Goal: Task Accomplishment & Management: Use online tool/utility

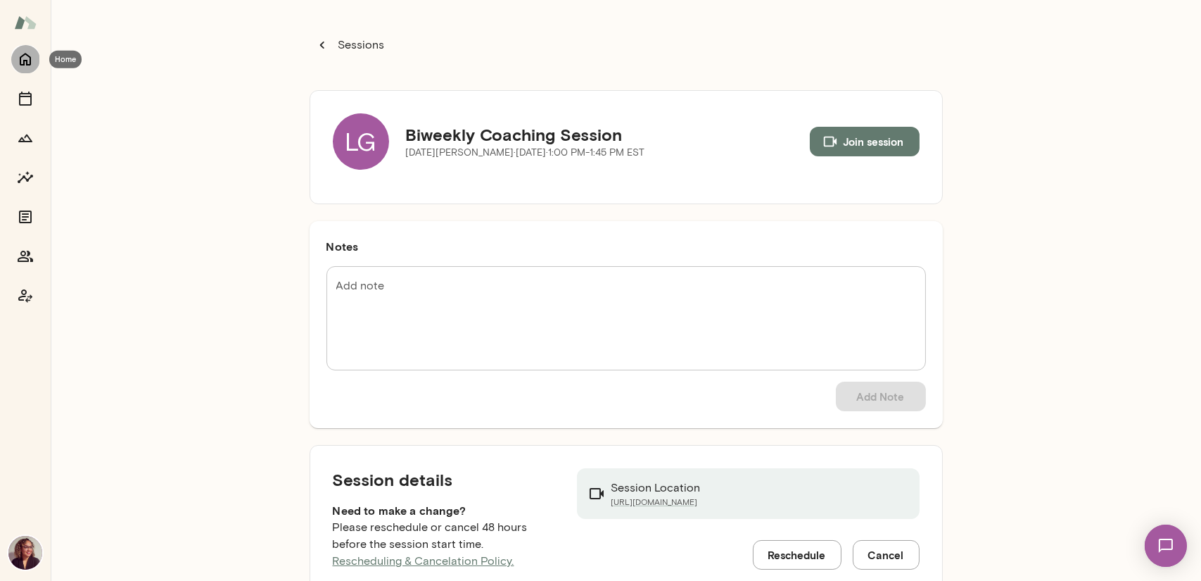
click at [29, 62] on icon "Home" at bounding box center [25, 59] width 17 height 17
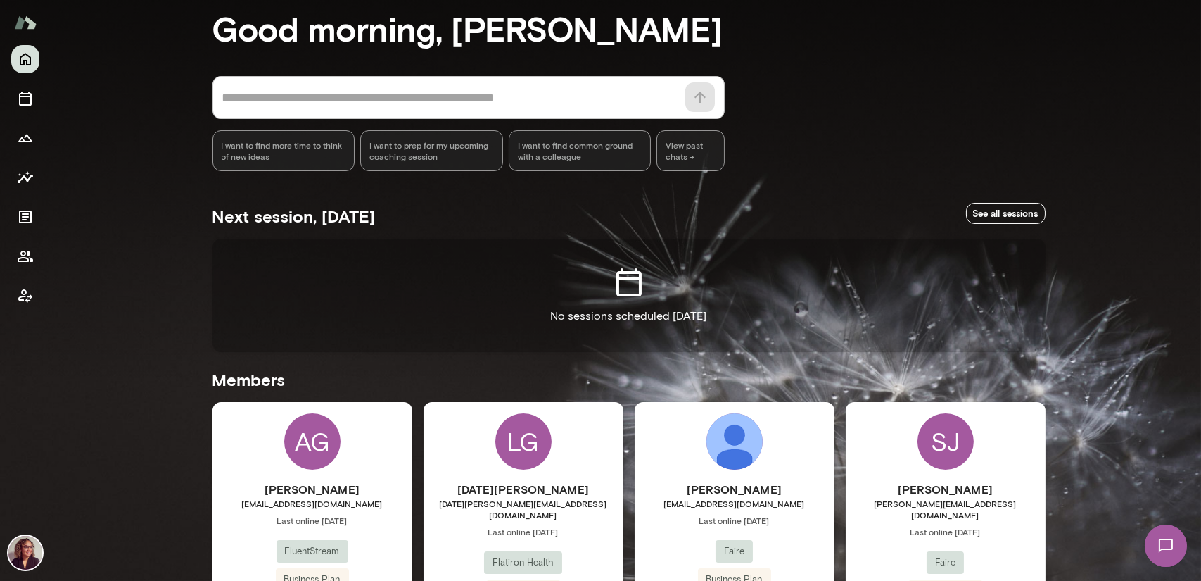
scroll to position [352, 0]
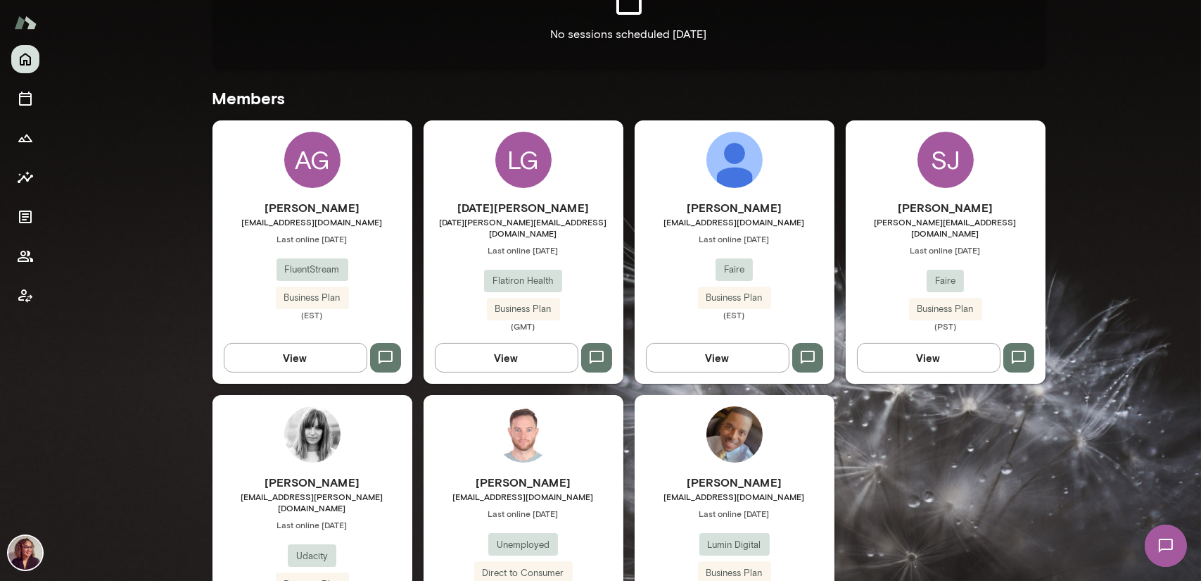
click at [300, 475] on h6 "[PERSON_NAME]" at bounding box center [313, 482] width 200 height 17
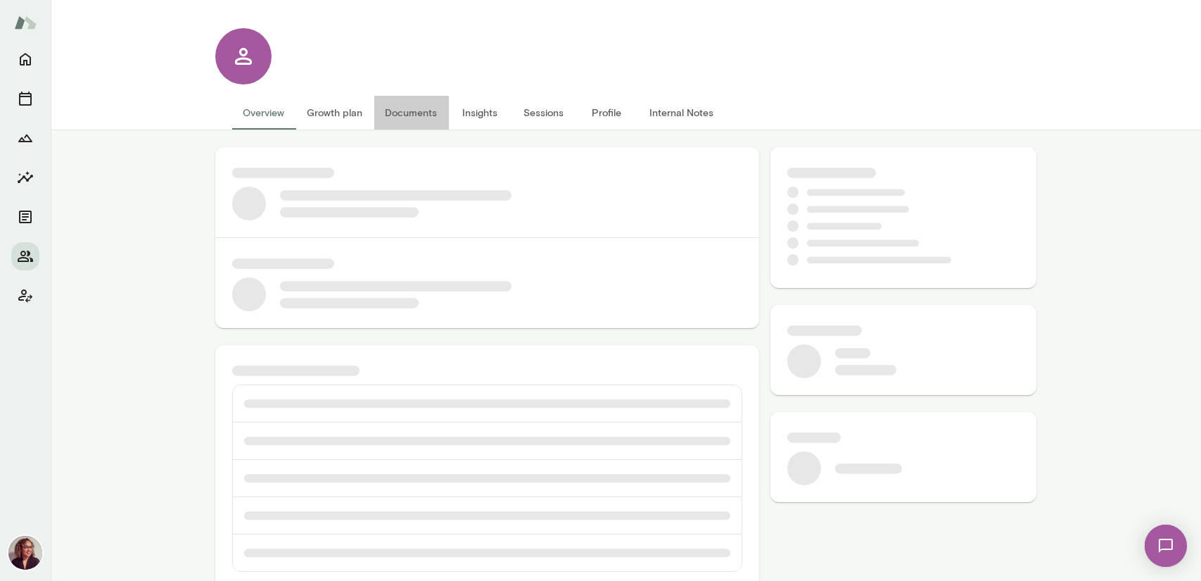
click at [410, 111] on button "Documents" at bounding box center [411, 113] width 75 height 34
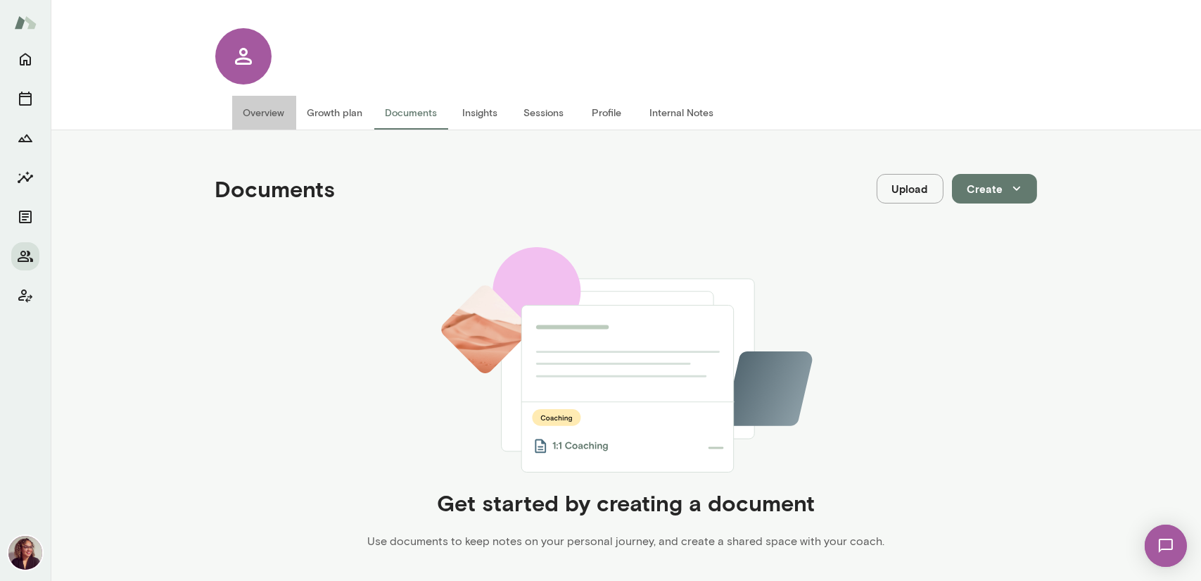
click at [254, 111] on button "Overview" at bounding box center [264, 113] width 64 height 34
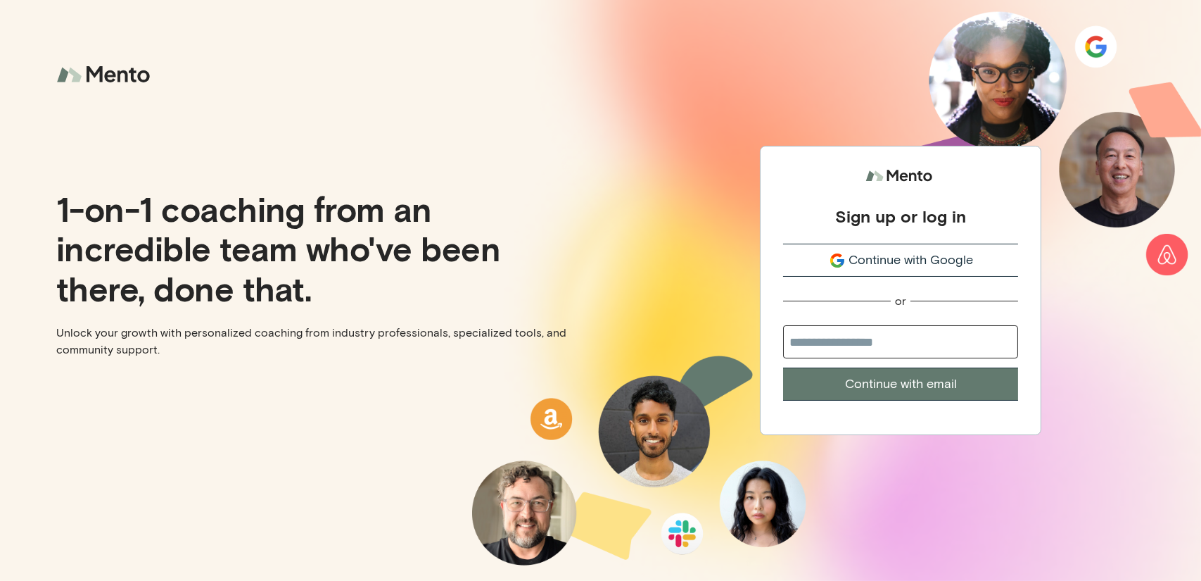
click at [956, 263] on span "Continue with Google" at bounding box center [911, 260] width 125 height 19
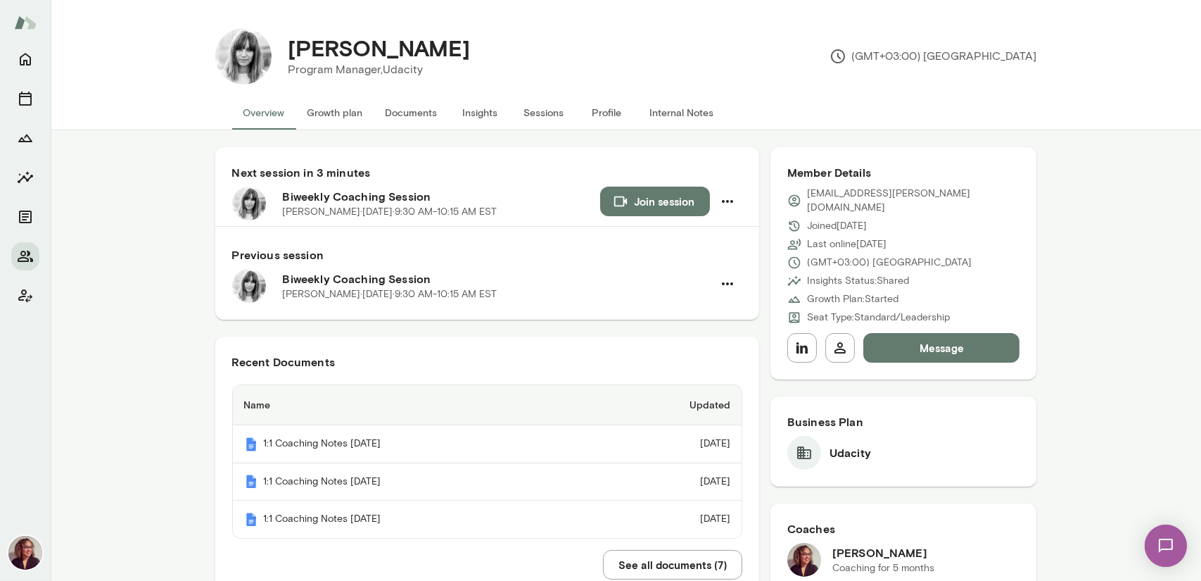
click at [397, 118] on button "Documents" at bounding box center [411, 113] width 75 height 34
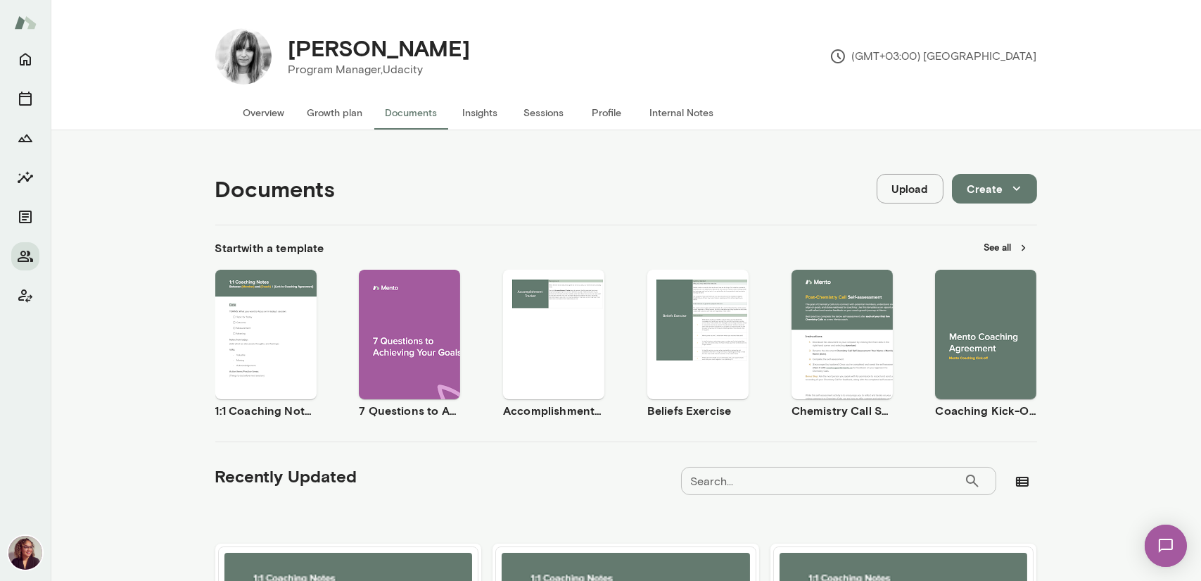
drag, startPoint x: 288, startPoint y: 324, endPoint x: 289, endPoint y: 332, distance: 7.9
click at [289, 334] on div "Use template Preview" at bounding box center [265, 334] width 101 height 129
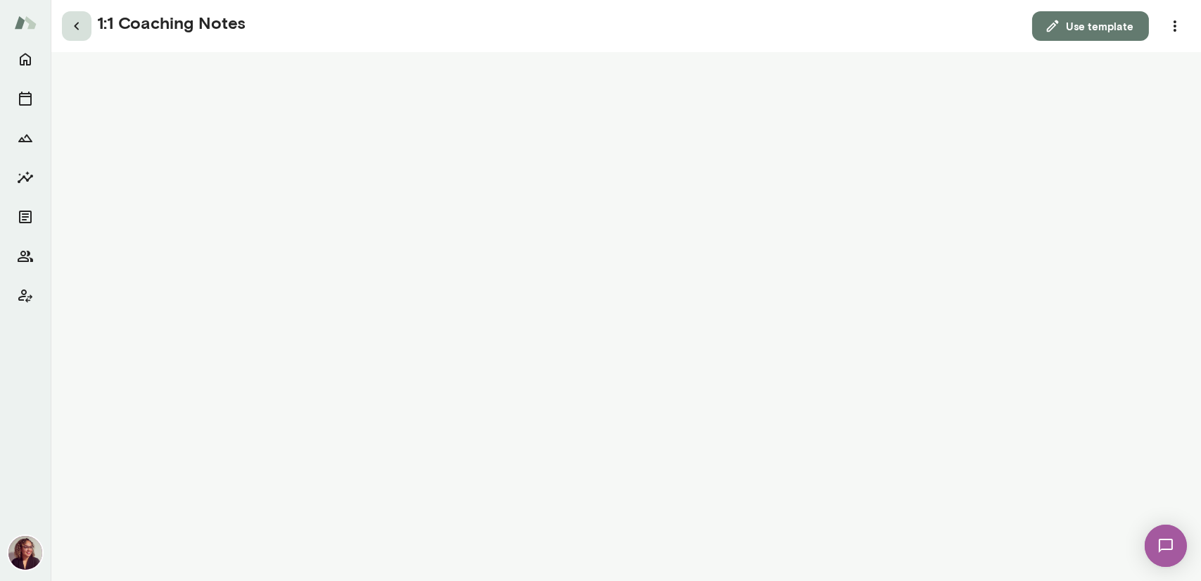
click at [68, 25] on icon "button" at bounding box center [76, 26] width 17 height 17
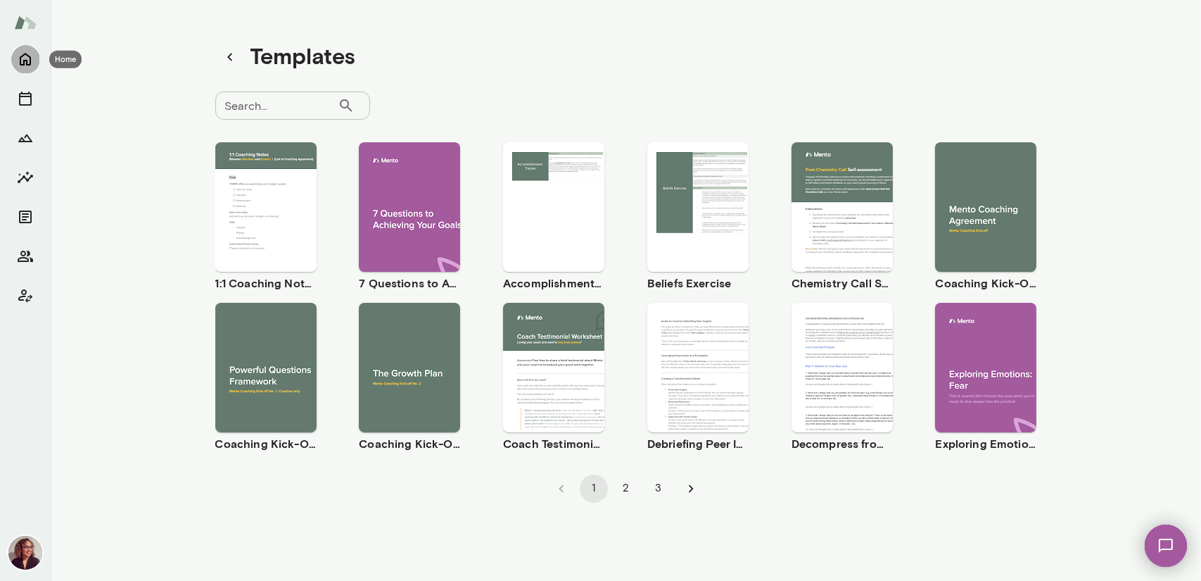
click at [34, 58] on button "Home" at bounding box center [25, 59] width 28 height 28
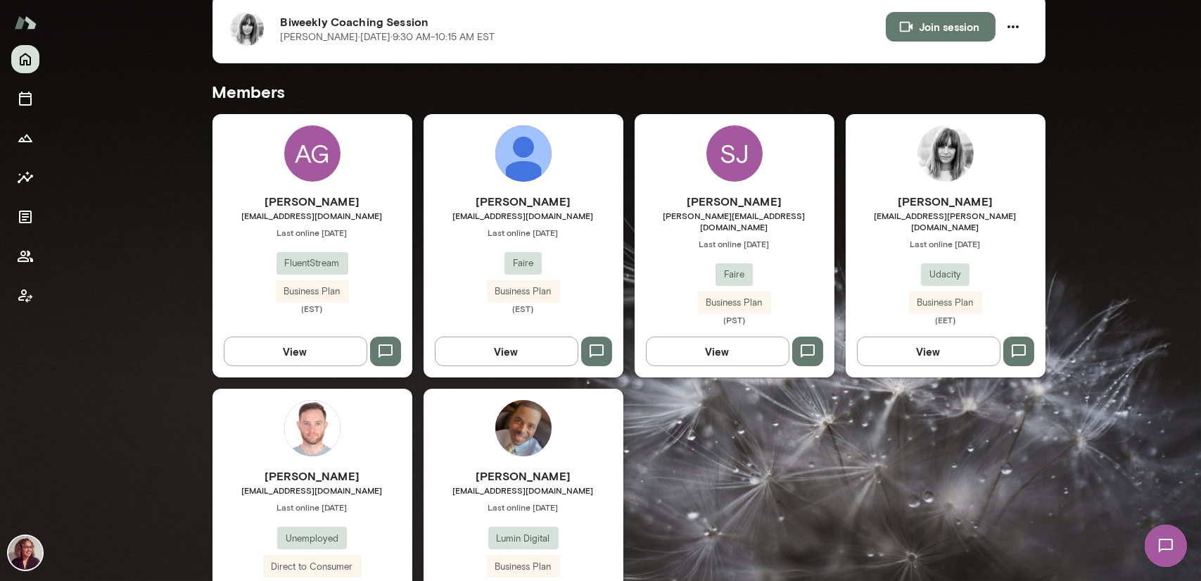
scroll to position [379, 0]
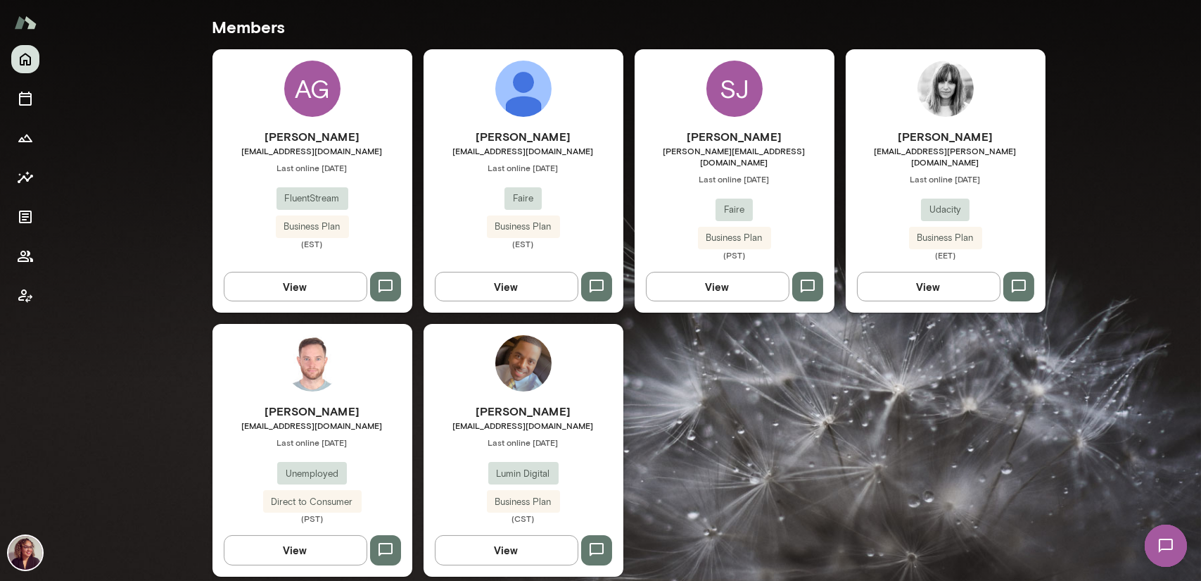
click at [936, 141] on h6 "[PERSON_NAME]" at bounding box center [946, 136] width 200 height 17
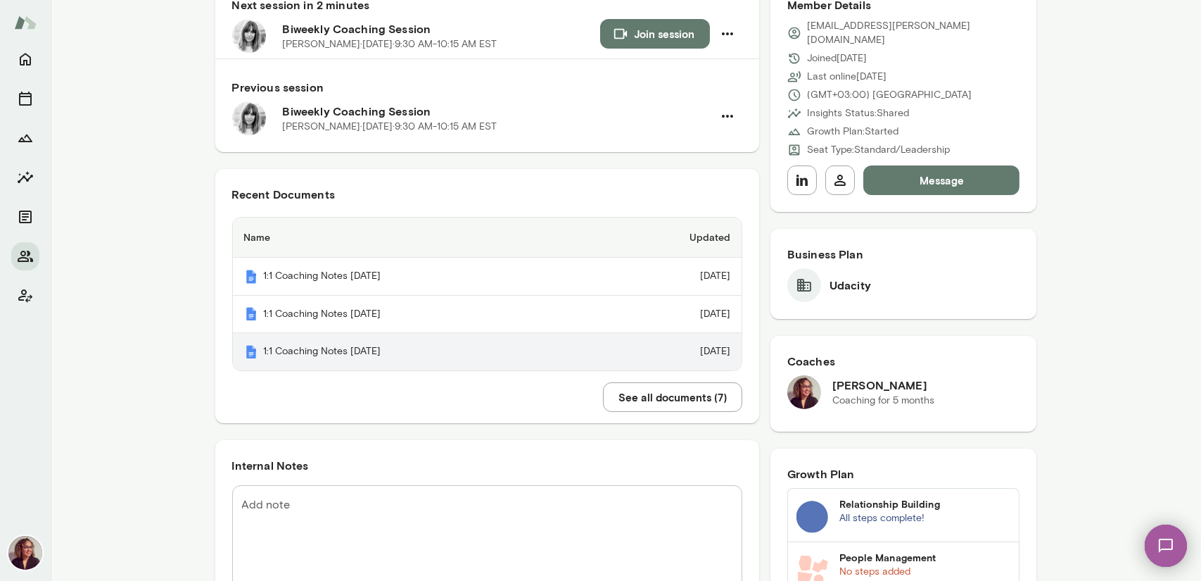
scroll to position [98, 0]
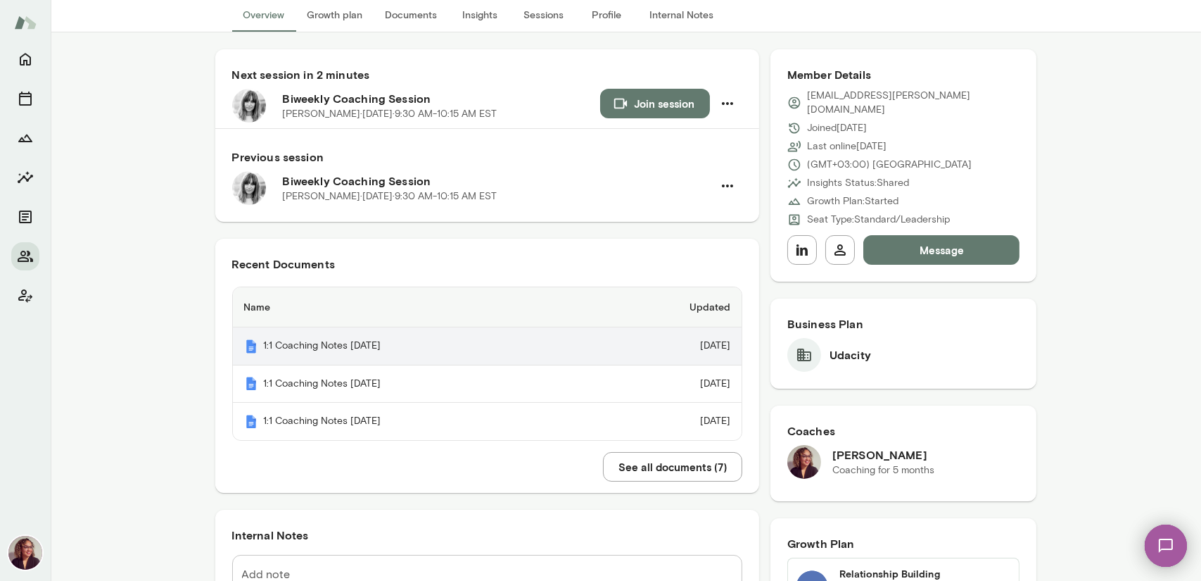
click at [469, 344] on th "1:1 Coaching Notes 9.21.2025" at bounding box center [415, 346] width 365 height 38
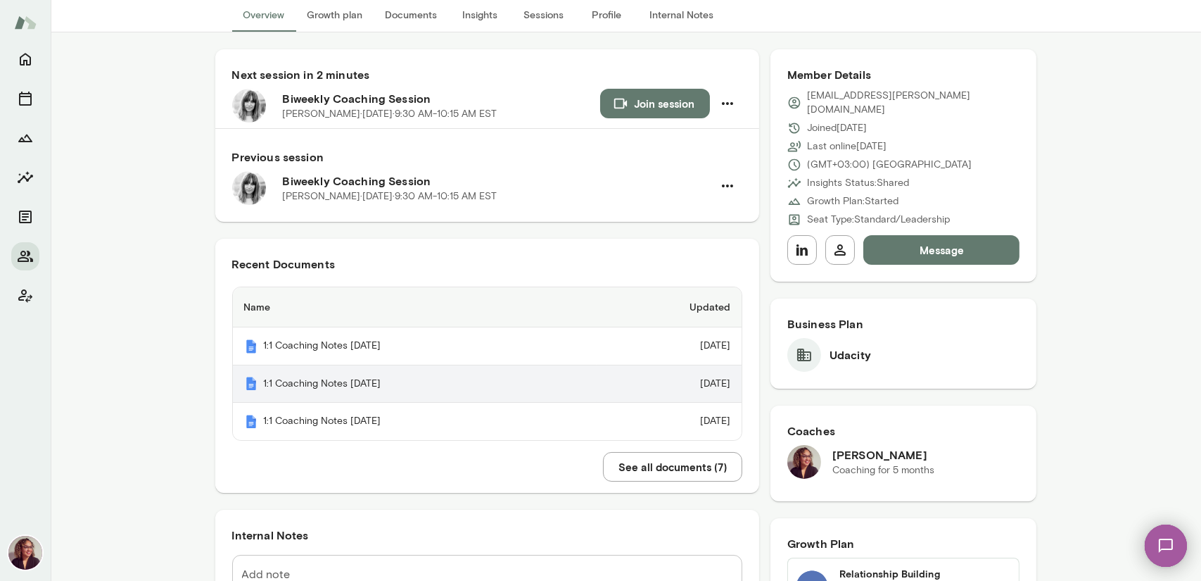
click at [400, 393] on th "1:1 Coaching Notes 9.7.2025" at bounding box center [415, 384] width 365 height 38
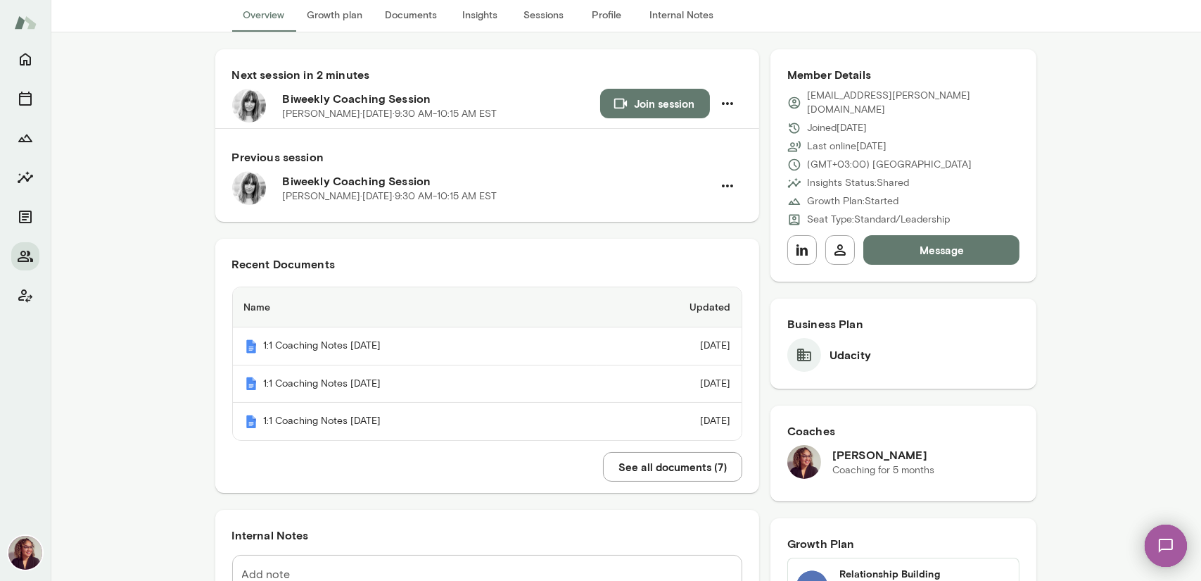
scroll to position [0, 0]
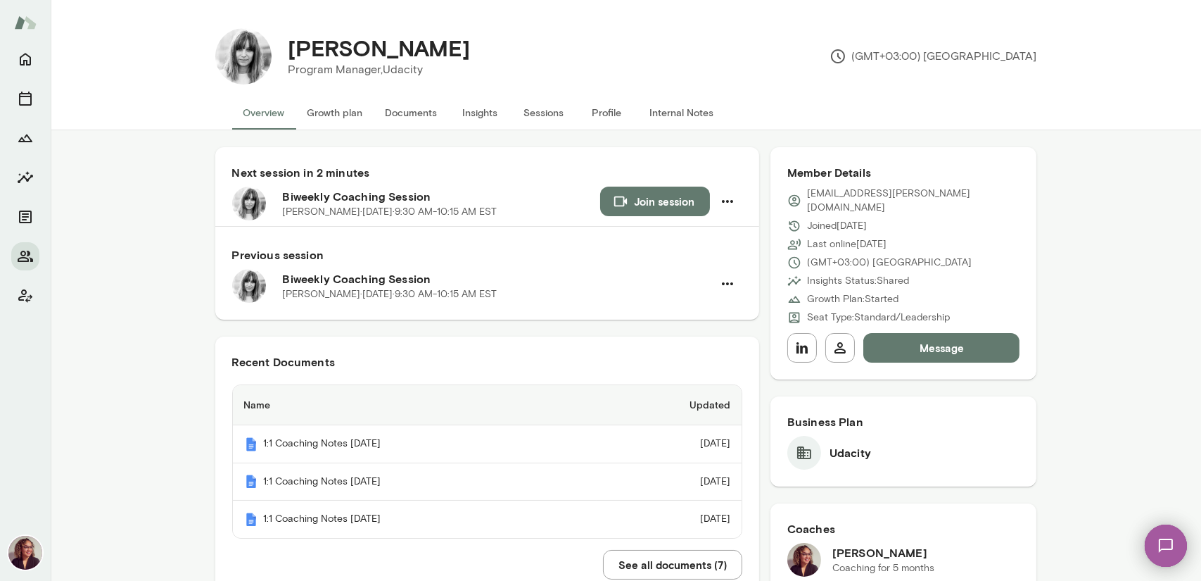
click at [334, 109] on button "Growth plan" at bounding box center [335, 113] width 78 height 34
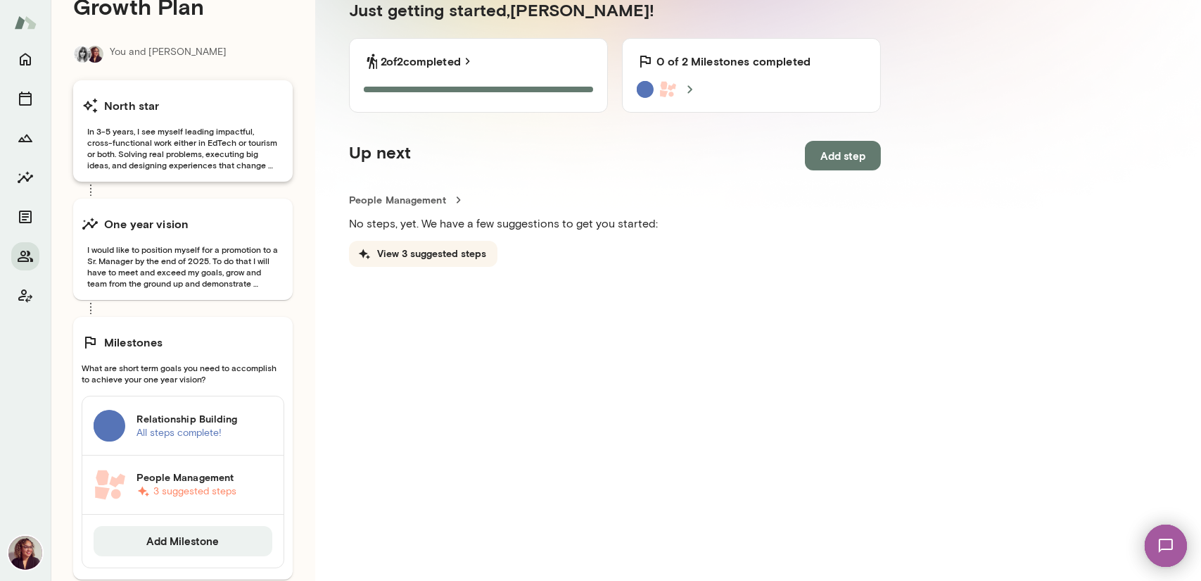
scroll to position [203, 0]
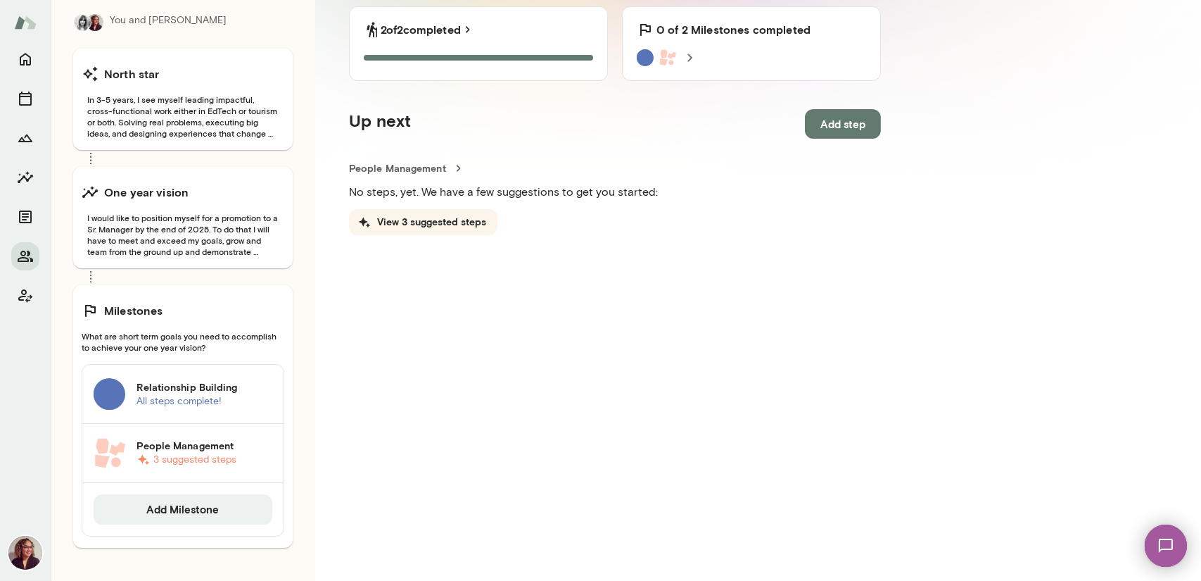
click at [253, 434] on link "People Management 3 suggested steps" at bounding box center [182, 453] width 201 height 59
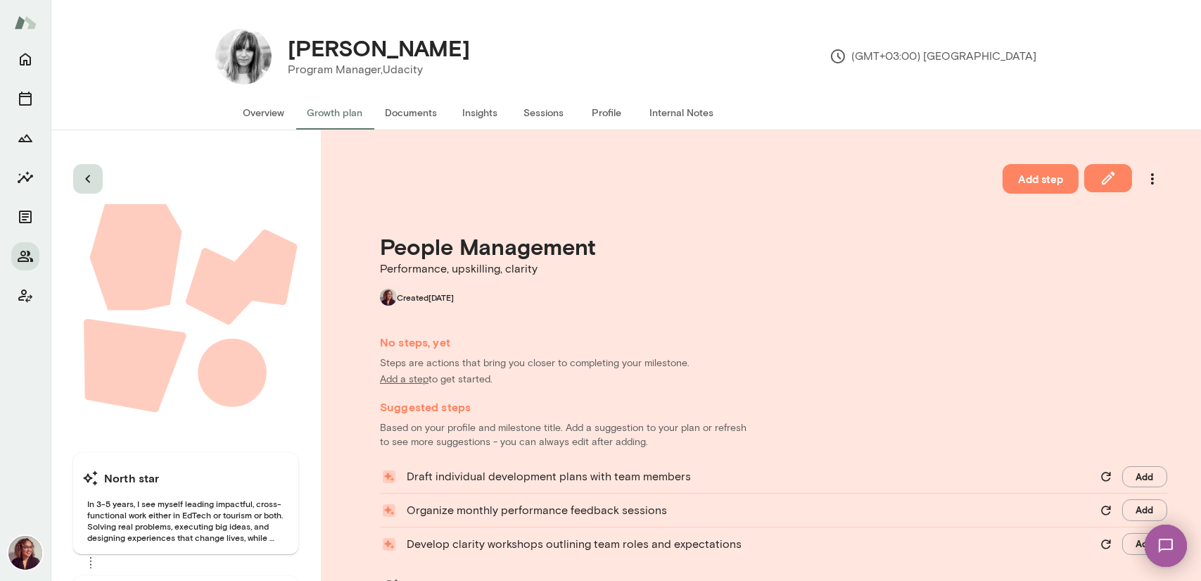
click at [84, 182] on icon "button" at bounding box center [88, 178] width 17 height 17
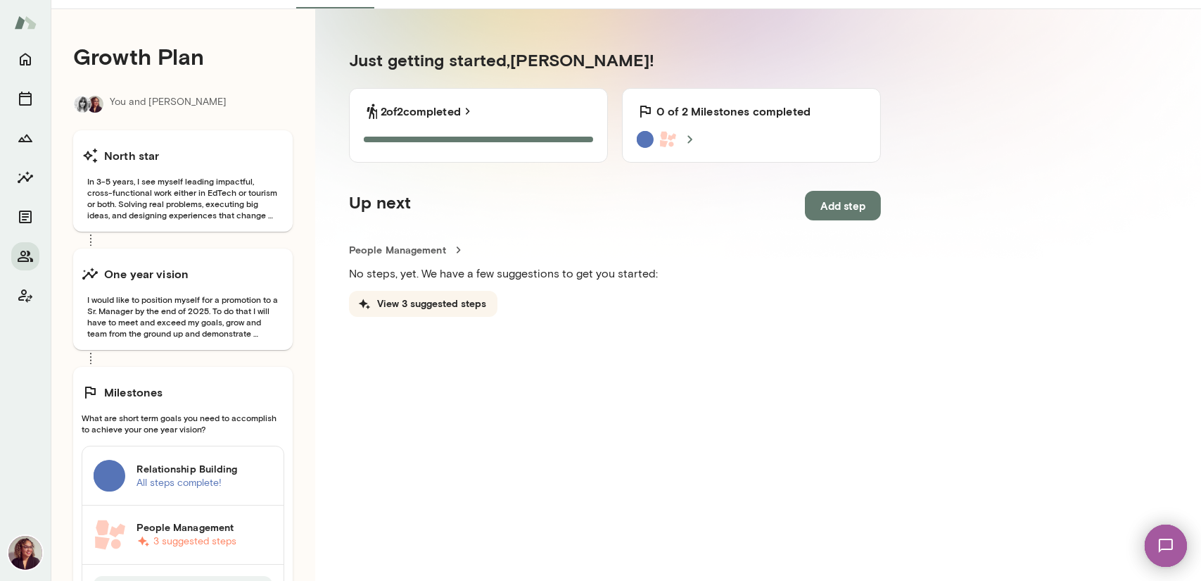
scroll to position [141, 0]
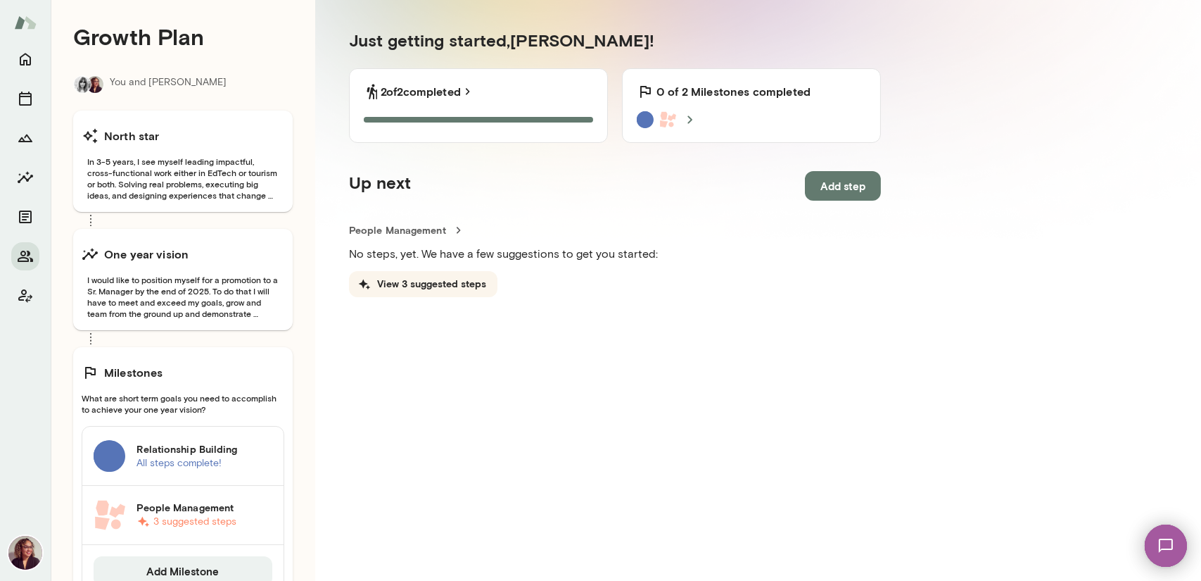
click at [139, 308] on span "I would like to position myself for a promotion to a Sr. Manager by the end of …" at bounding box center [183, 296] width 203 height 45
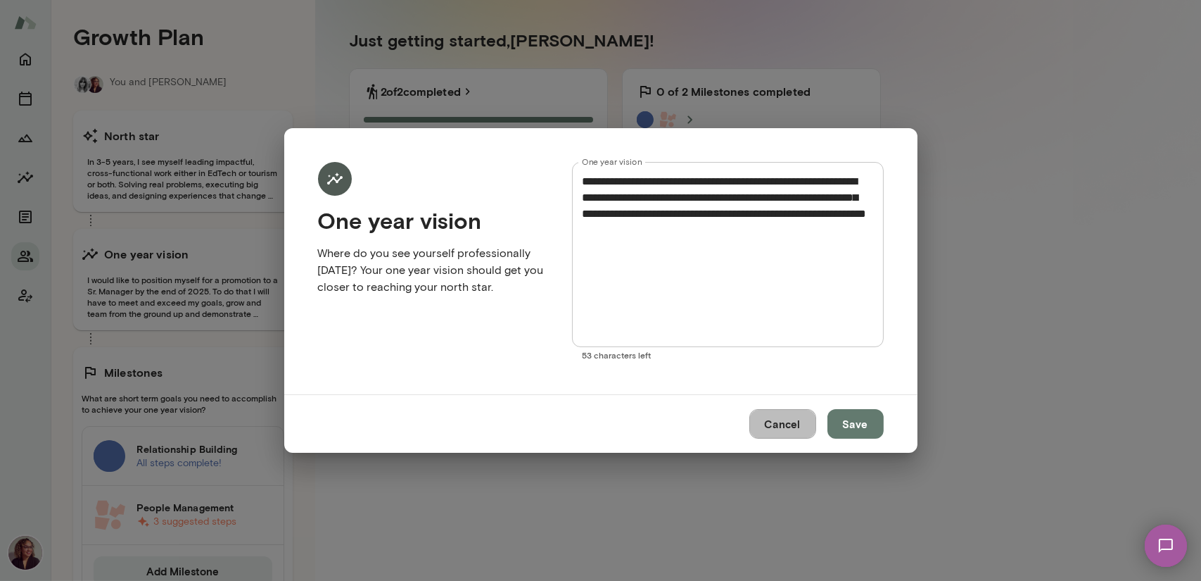
click at [790, 420] on button "Cancel" at bounding box center [782, 424] width 67 height 30
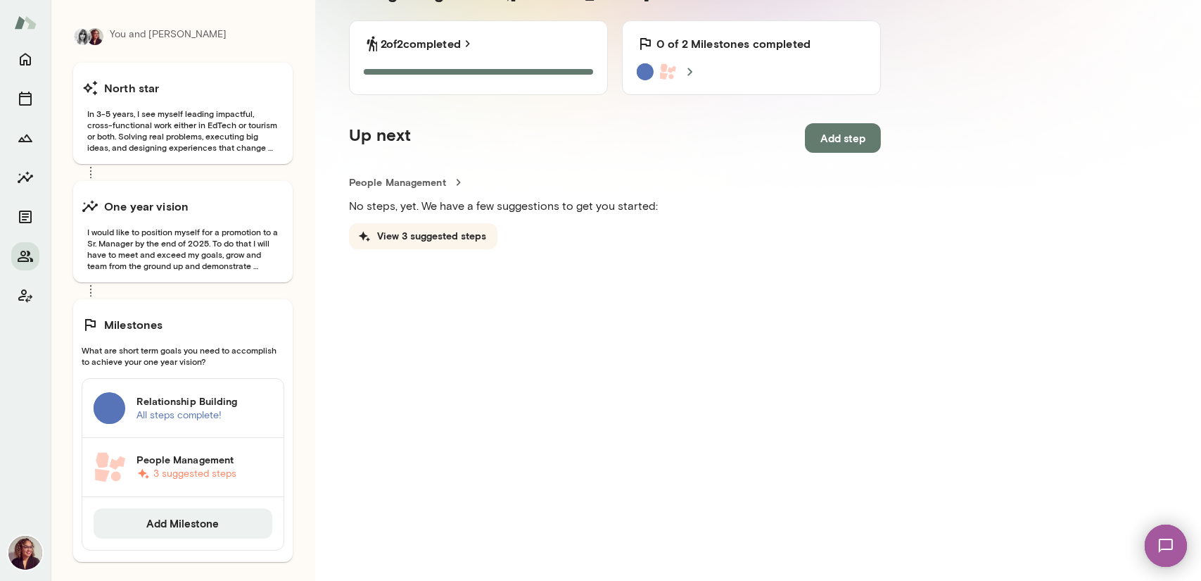
scroll to position [203, 0]
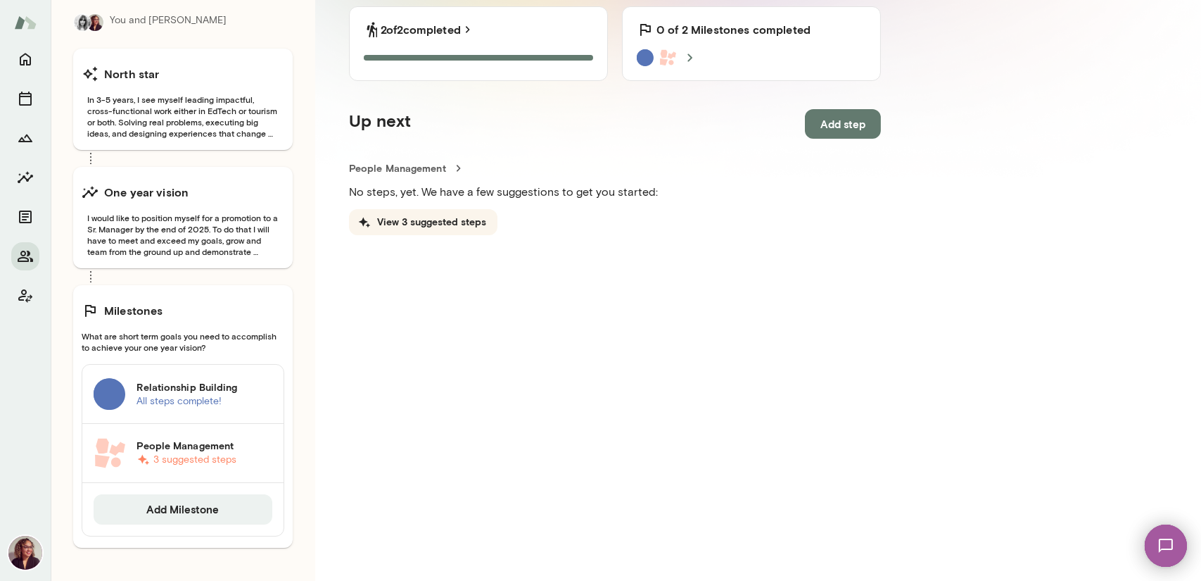
click at [210, 387] on h6 "Relationship Building" at bounding box center [205, 387] width 136 height 14
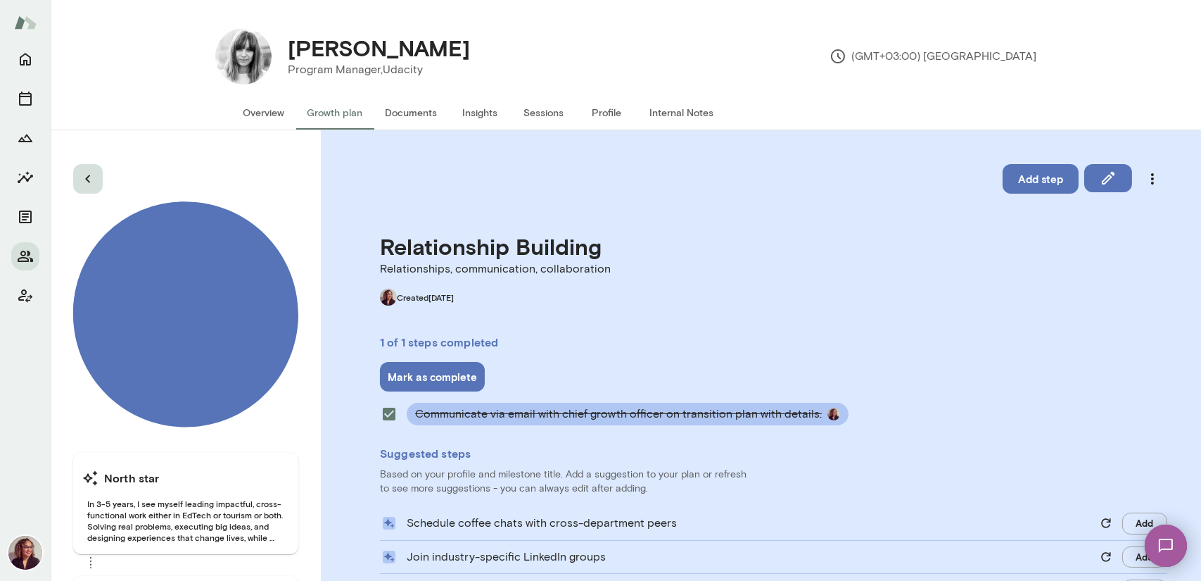
click at [87, 177] on icon "button" at bounding box center [87, 179] width 5 height 8
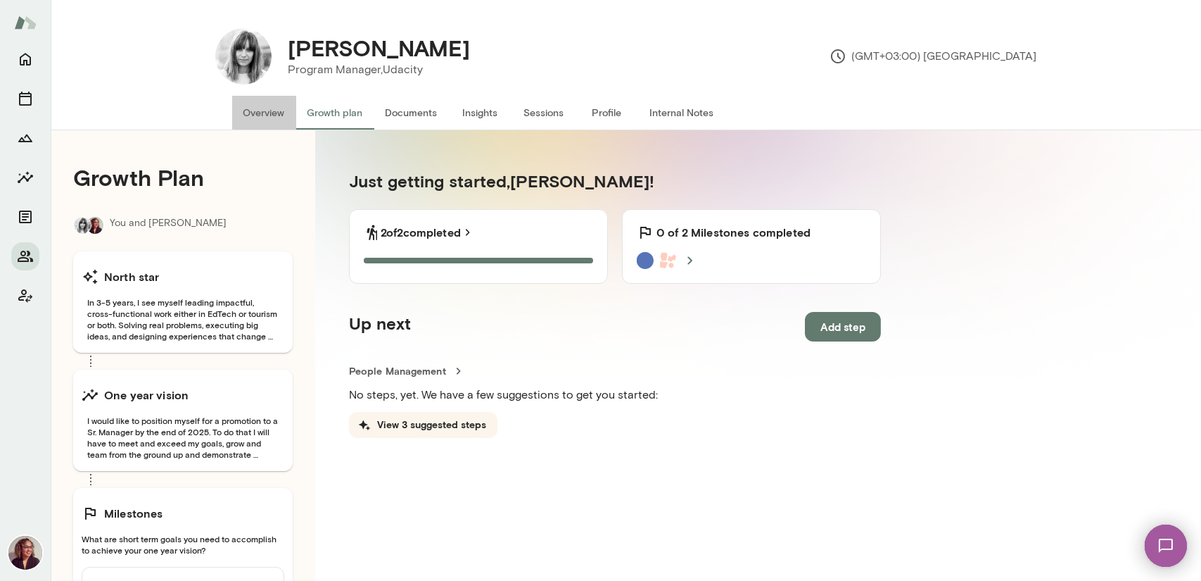
click at [267, 115] on button "Overview" at bounding box center [264, 113] width 64 height 34
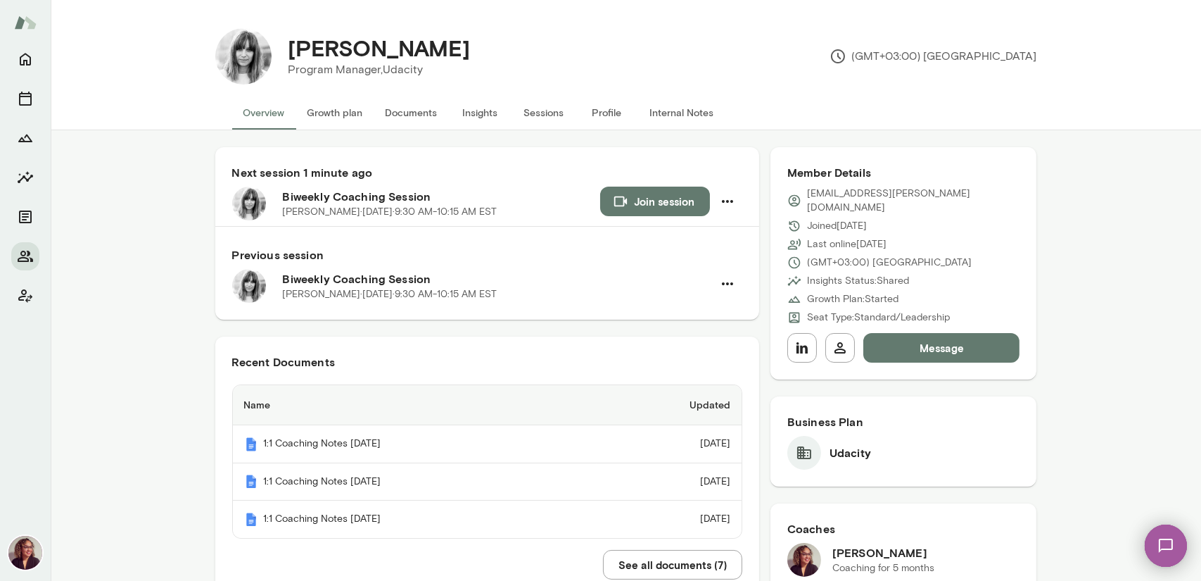
click at [666, 198] on button "Join session" at bounding box center [655, 201] width 110 height 30
